Goal: Obtain resource: Obtain resource

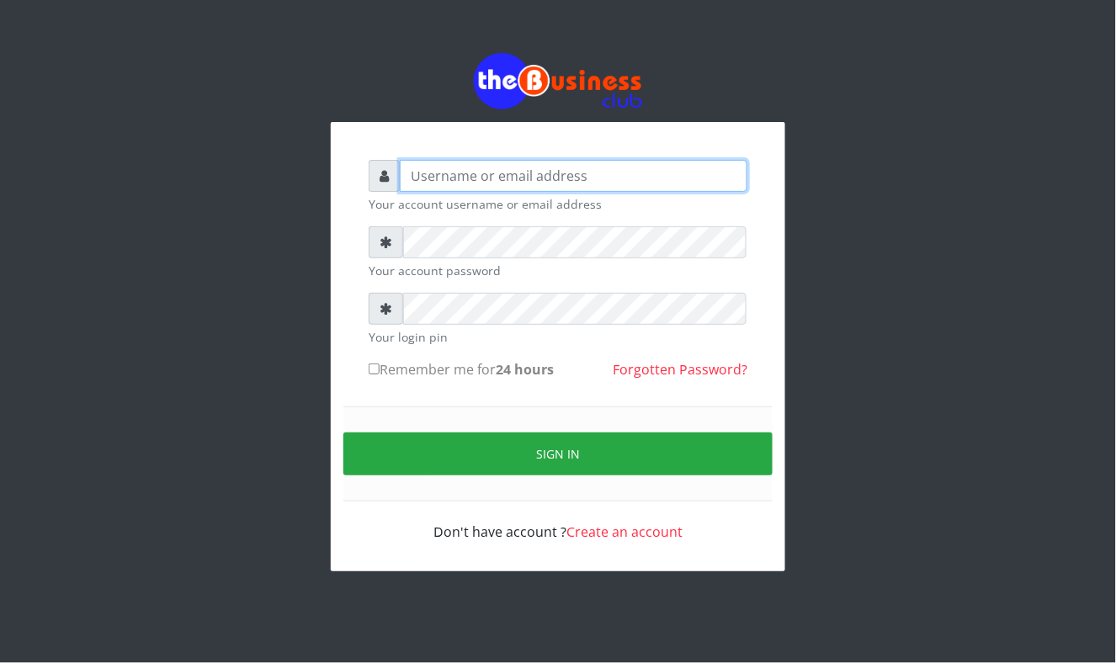
type input "Mavincio"
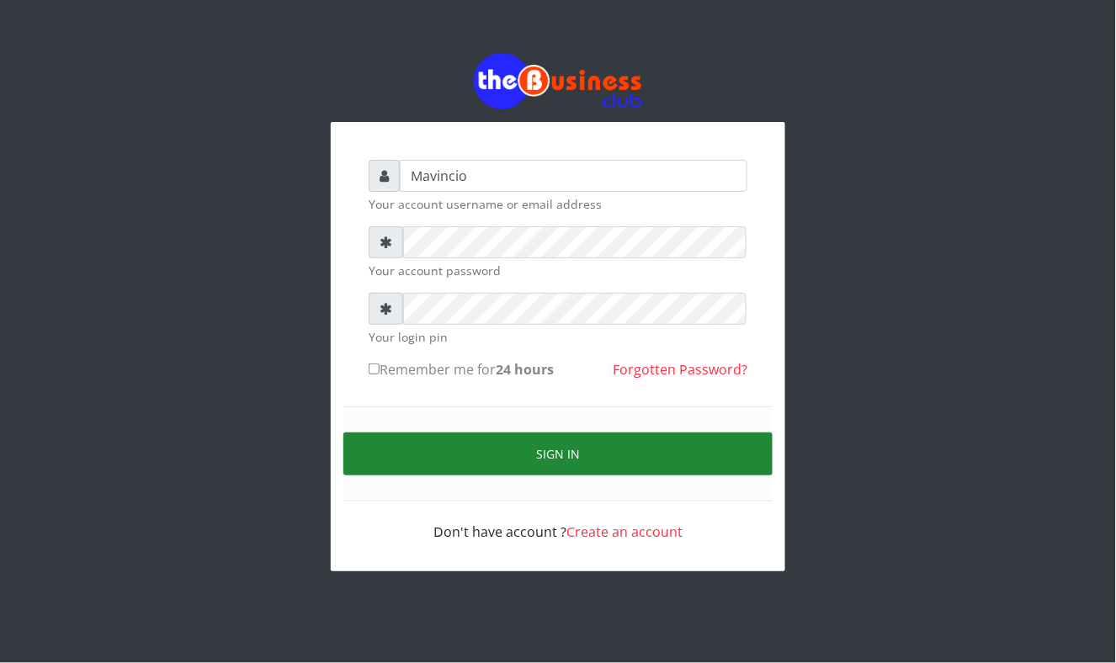
click at [549, 443] on button "Sign in" at bounding box center [557, 453] width 429 height 43
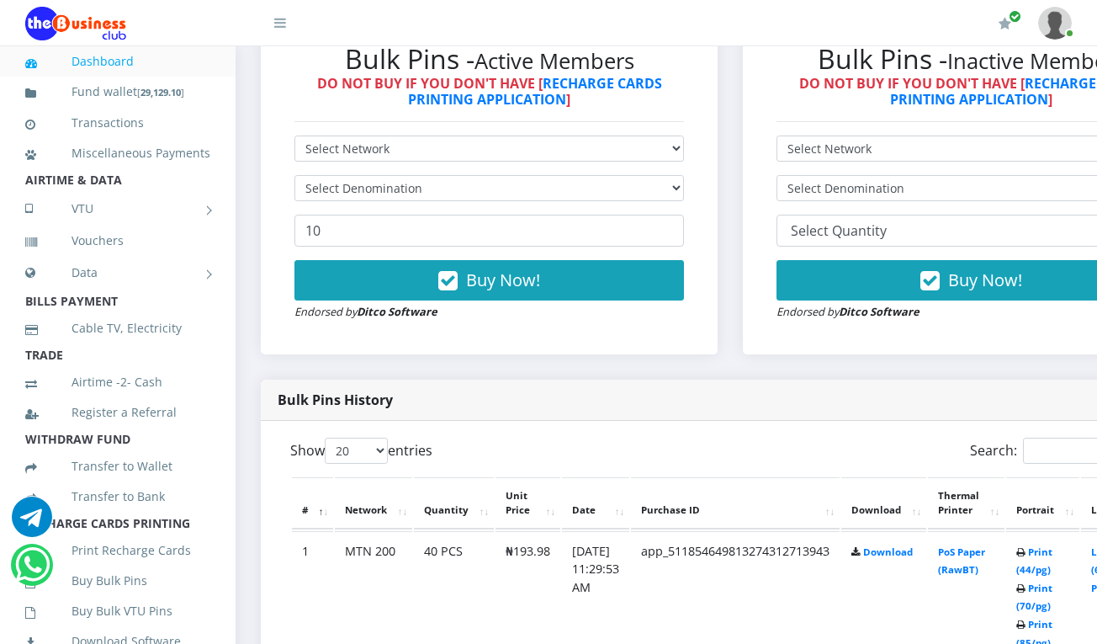
scroll to position [538, 0]
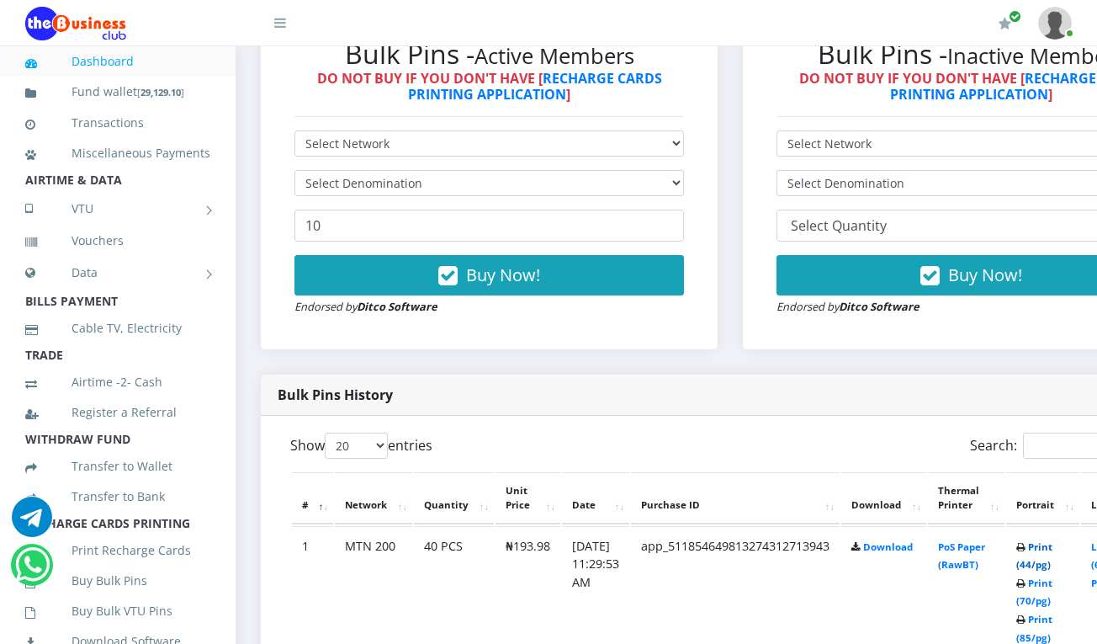
click at [1053, 549] on link "Print (44/pg)" at bounding box center [1034, 555] width 36 height 31
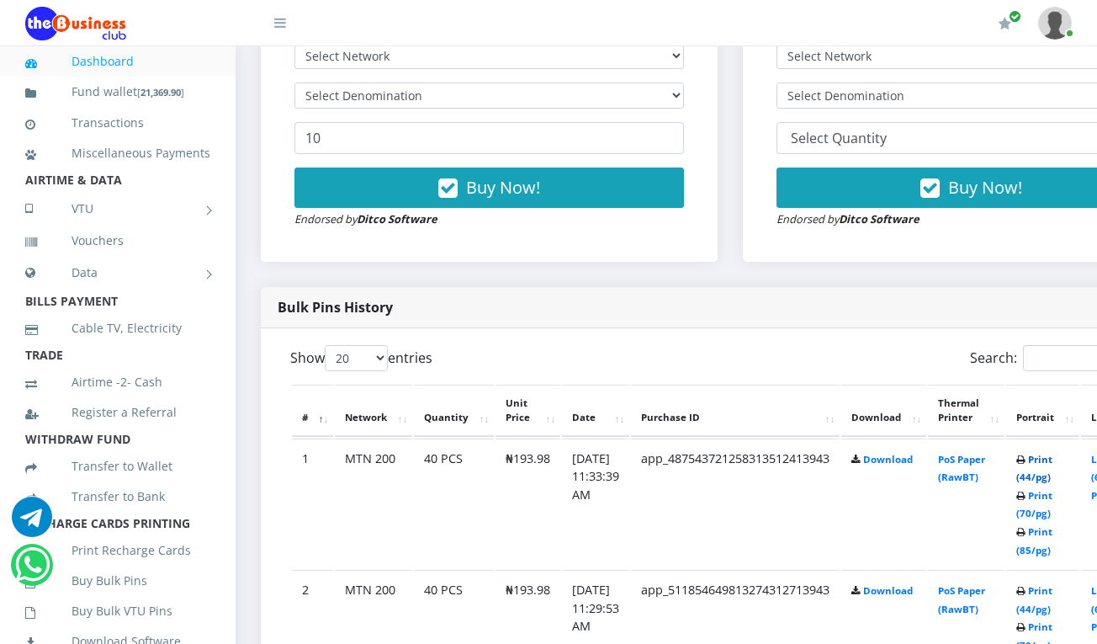
click at [1053, 459] on link "Print (44/pg)" at bounding box center [1034, 468] width 36 height 31
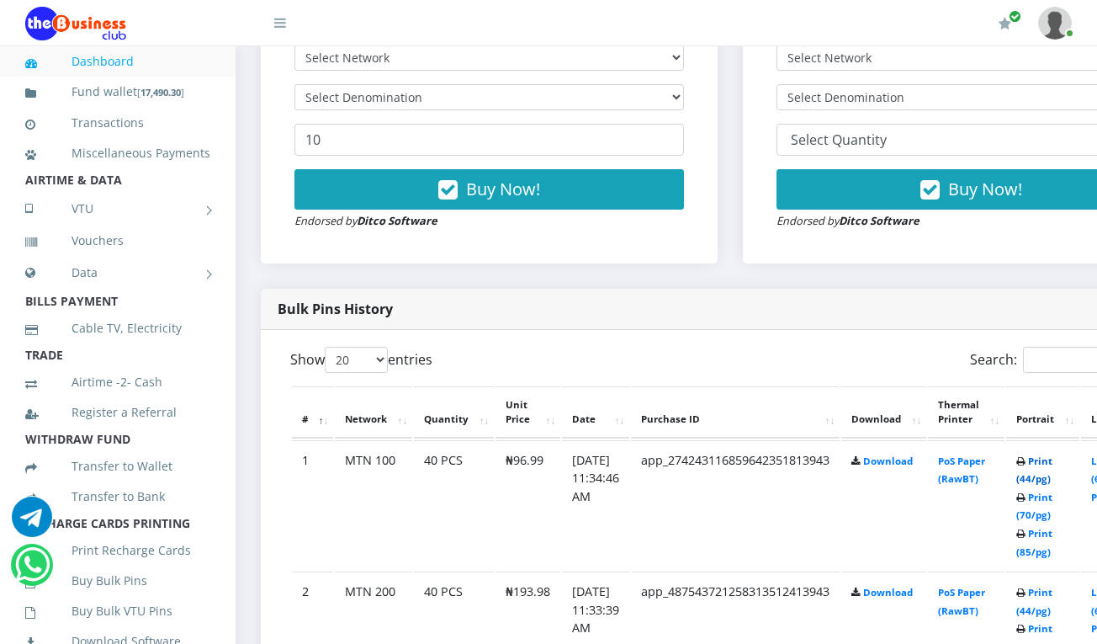
click at [1053, 459] on link "Print (44/pg)" at bounding box center [1034, 469] width 36 height 31
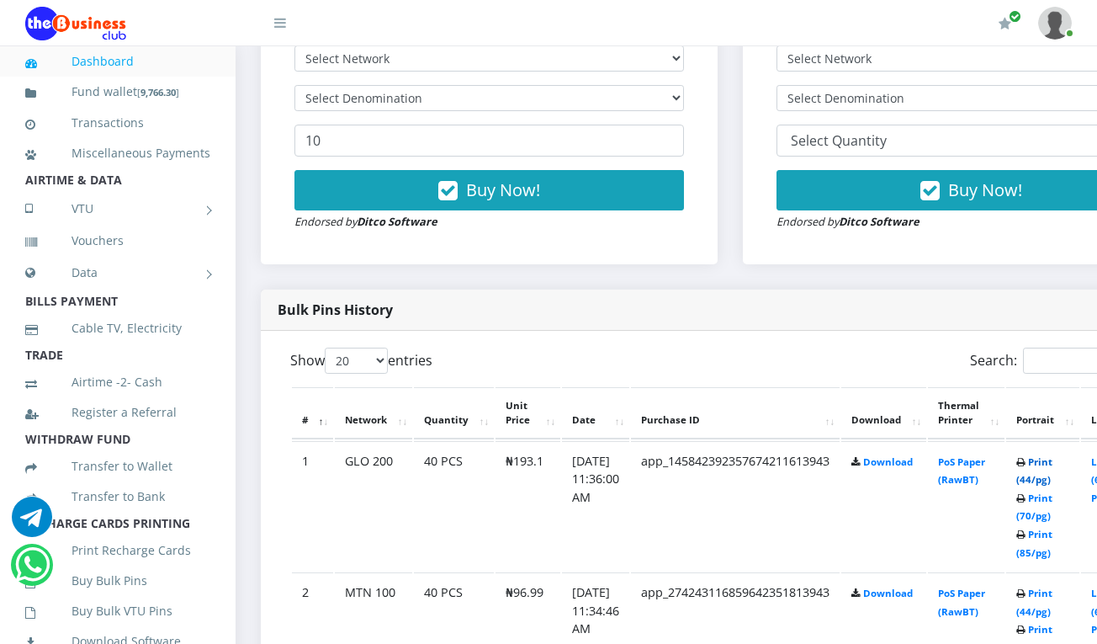
click at [1053, 461] on link "Print (44/pg)" at bounding box center [1034, 470] width 36 height 31
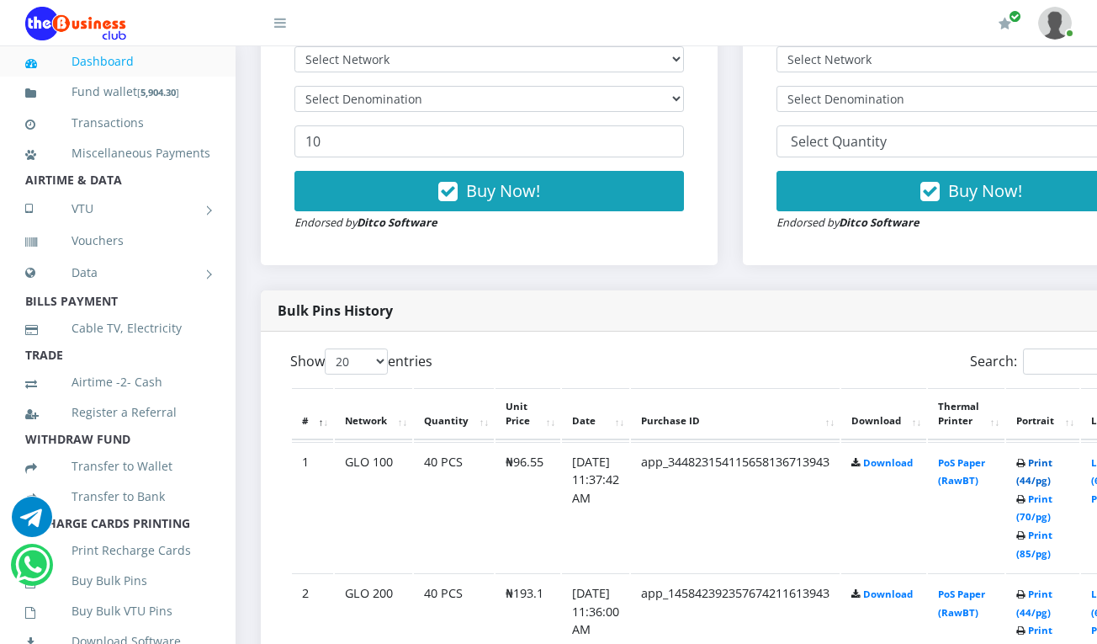
click at [1053, 466] on link "Print (44/pg)" at bounding box center [1034, 471] width 36 height 31
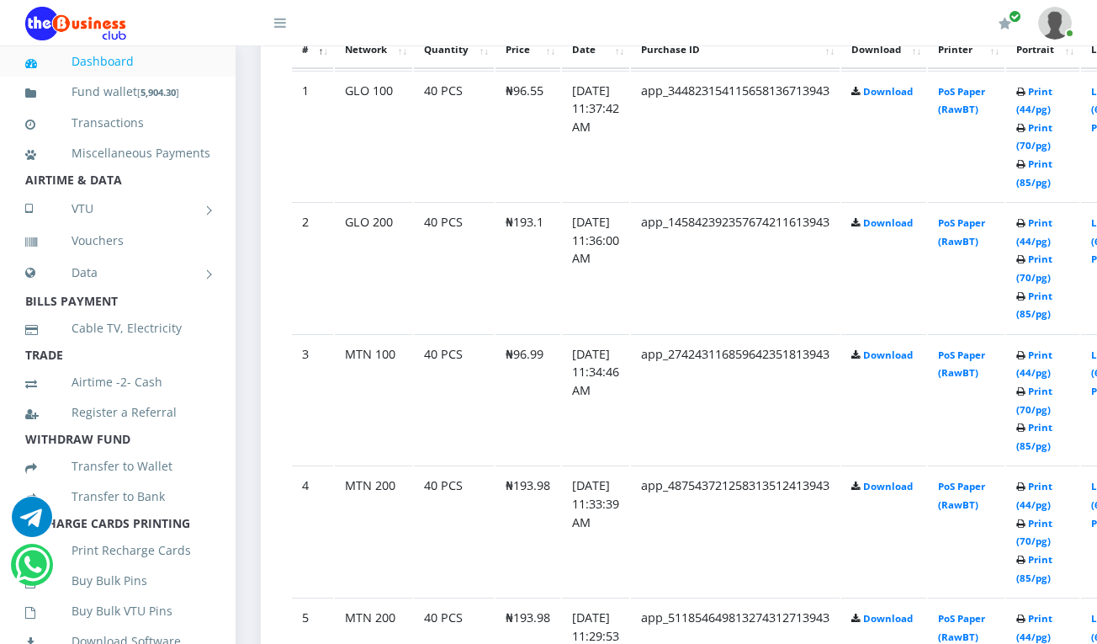
scroll to position [1021, 0]
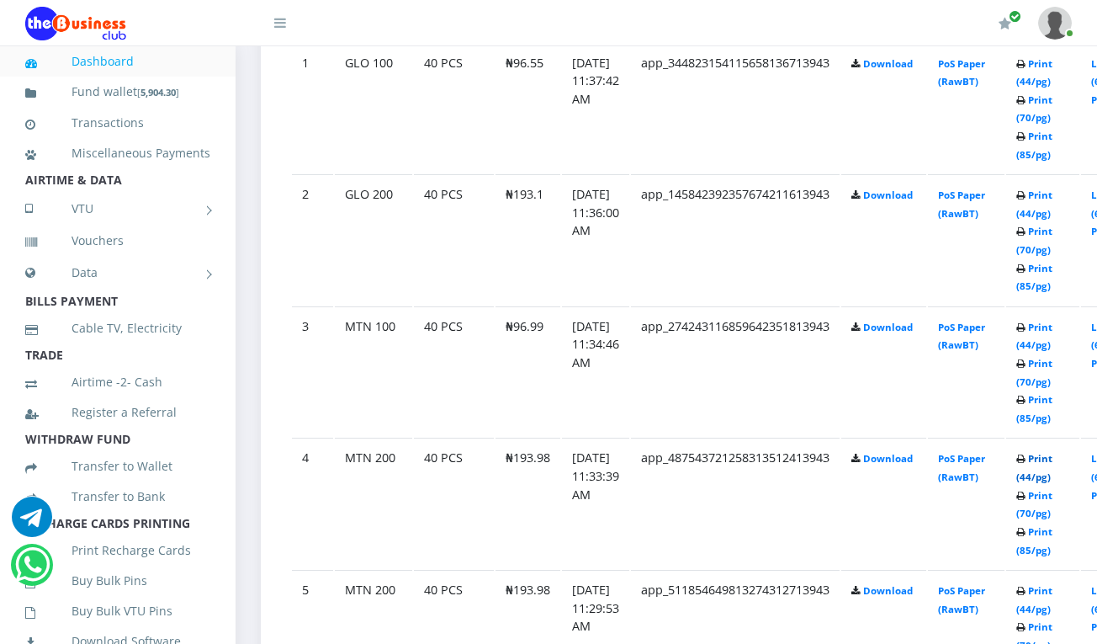
click at [1053, 464] on link "Print (44/pg)" at bounding box center [1034, 467] width 36 height 31
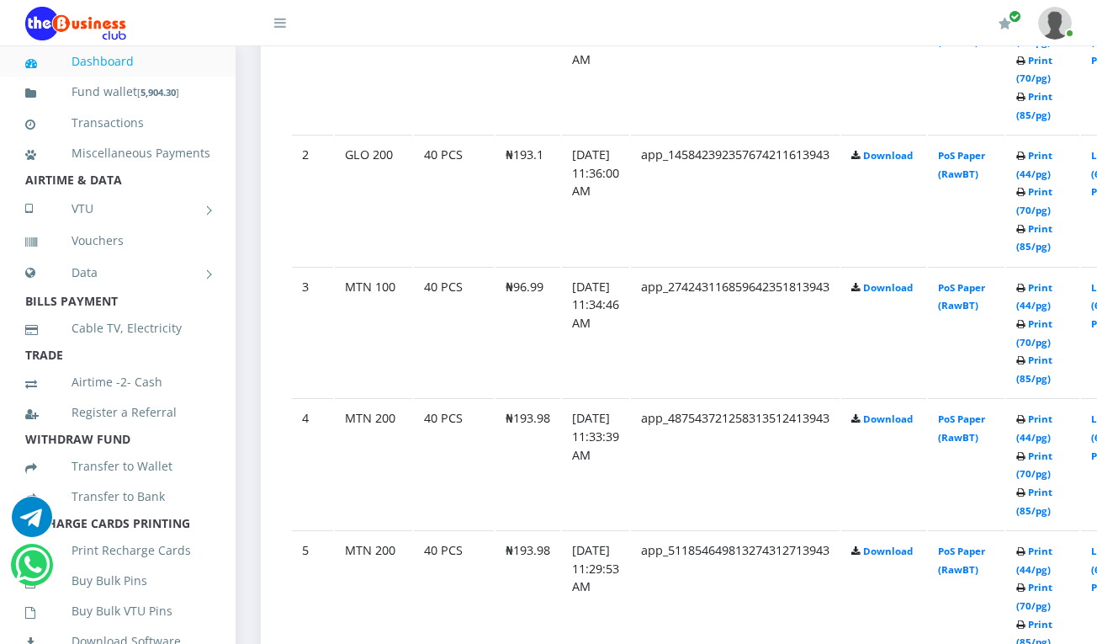
scroll to position [1021, 0]
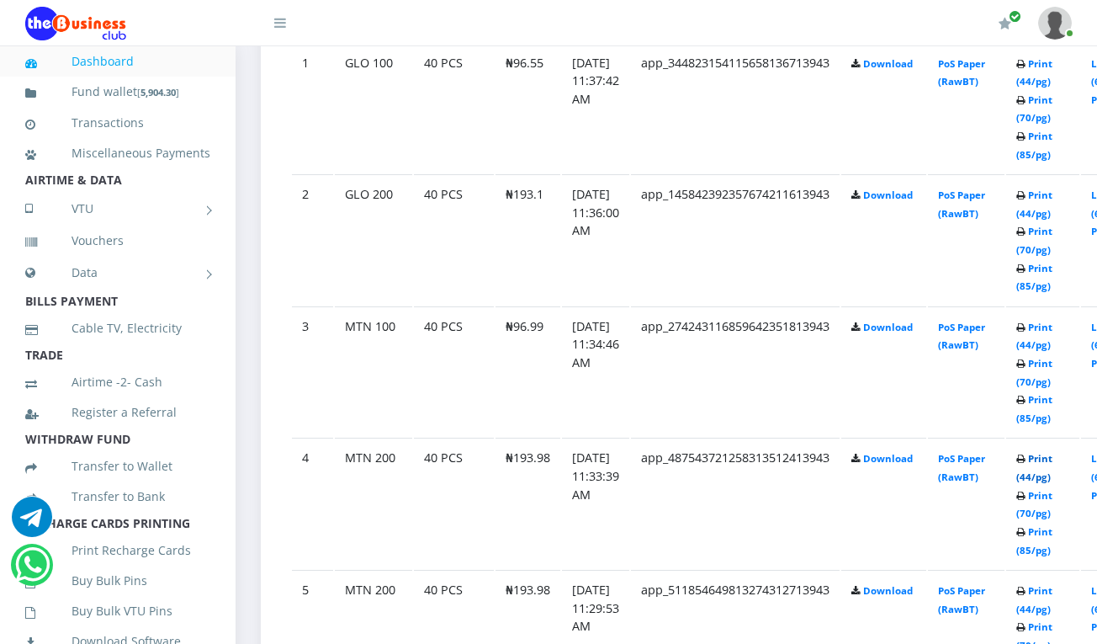
click at [1053, 458] on link "Print (44/pg)" at bounding box center [1034, 467] width 36 height 31
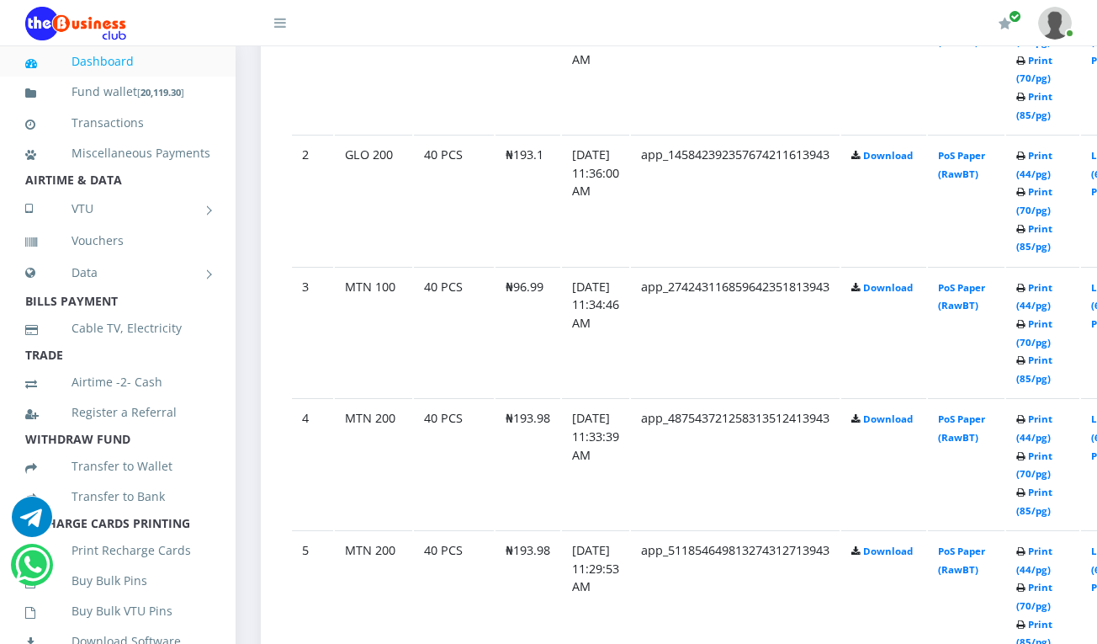
scroll to position [1021, 0]
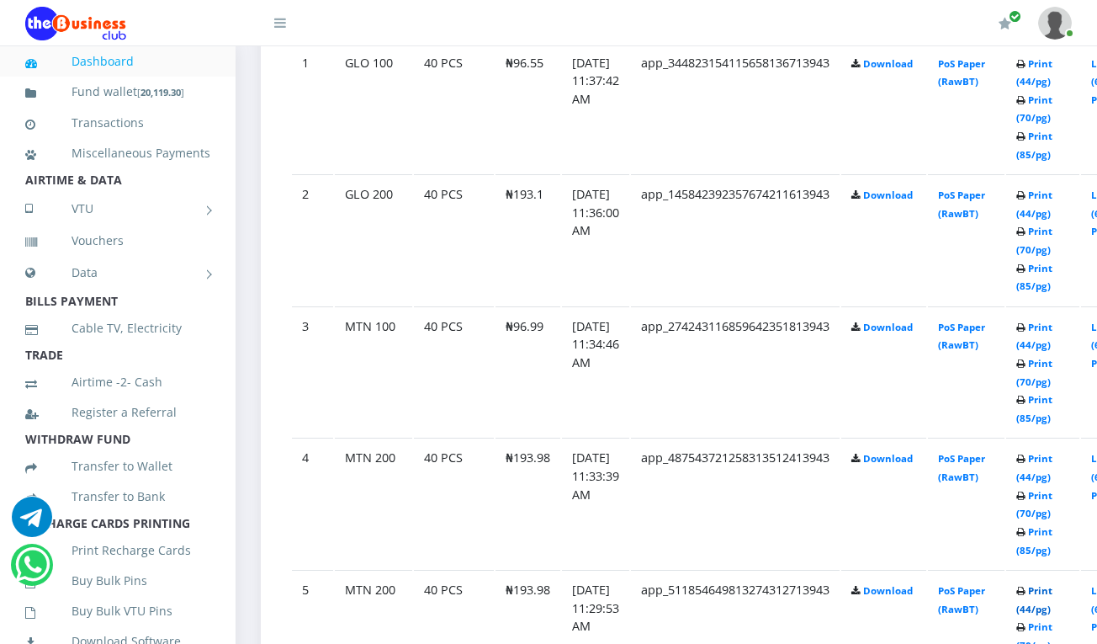
click at [1053, 591] on link "Print (44/pg)" at bounding box center [1034, 599] width 36 height 31
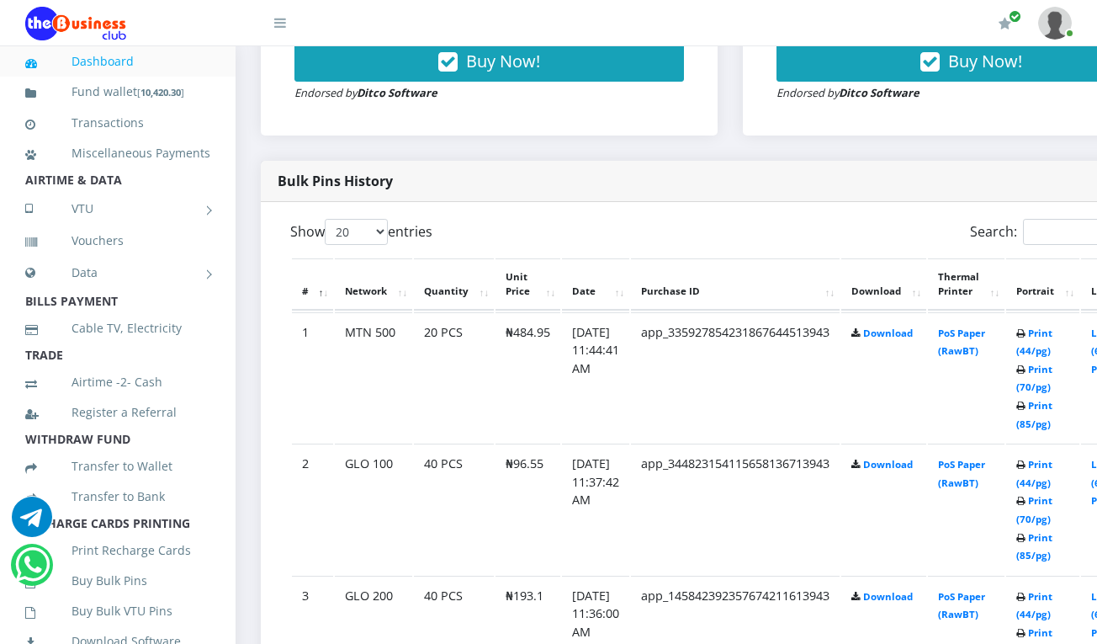
scroll to position [618, 0]
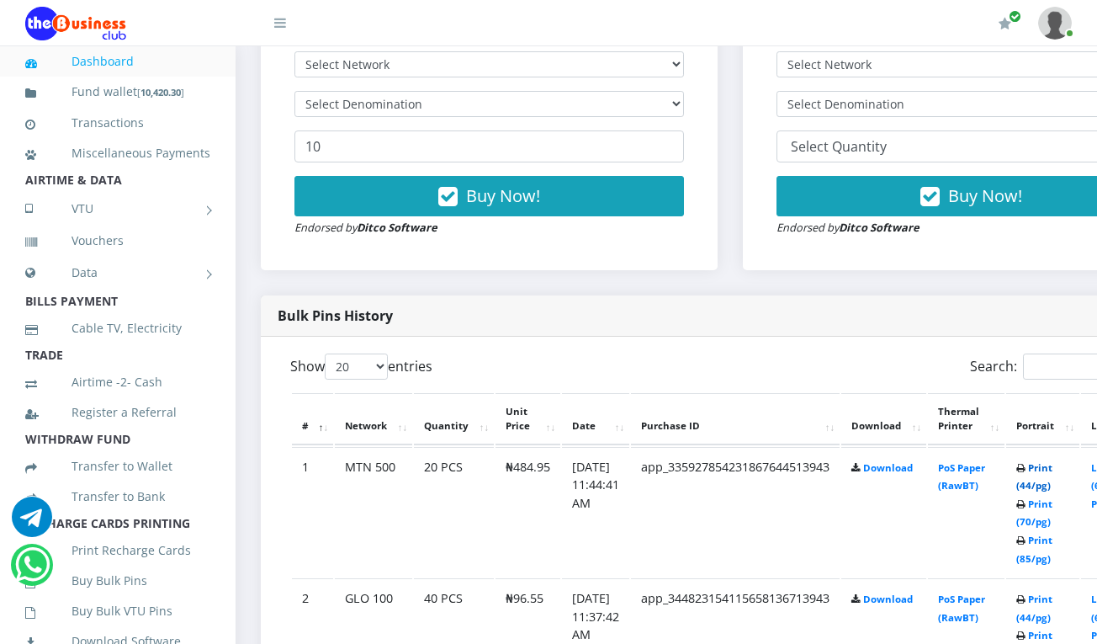
click at [1052, 468] on link "Print (44/pg)" at bounding box center [1034, 476] width 36 height 31
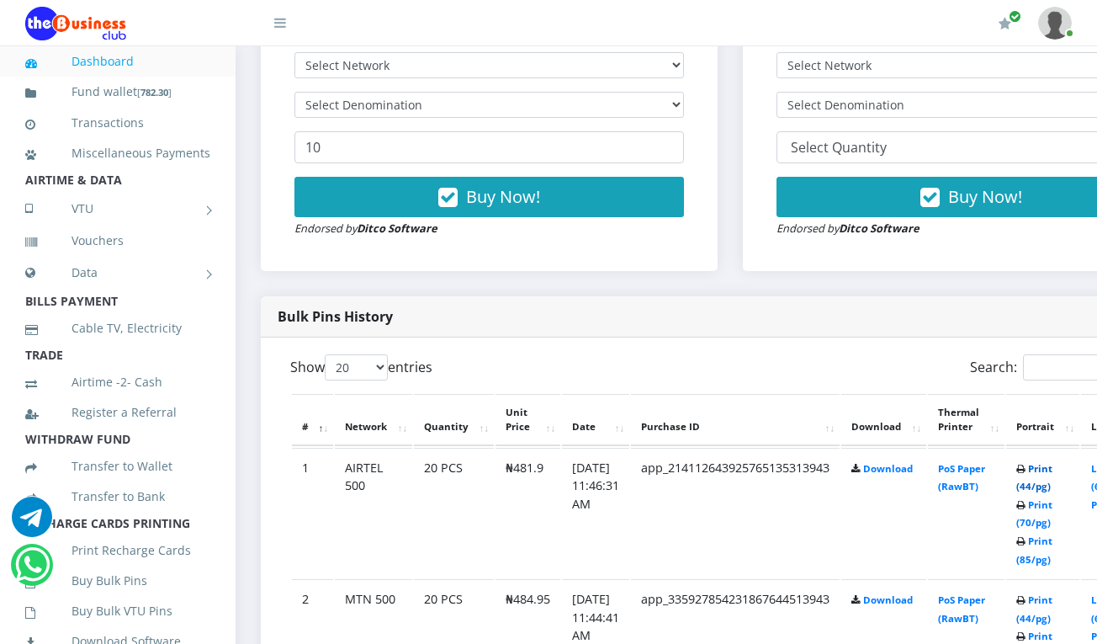
click at [1053, 468] on link "Print (44/pg)" at bounding box center [1034, 477] width 36 height 31
